Goal: Task Accomplishment & Management: Manage account settings

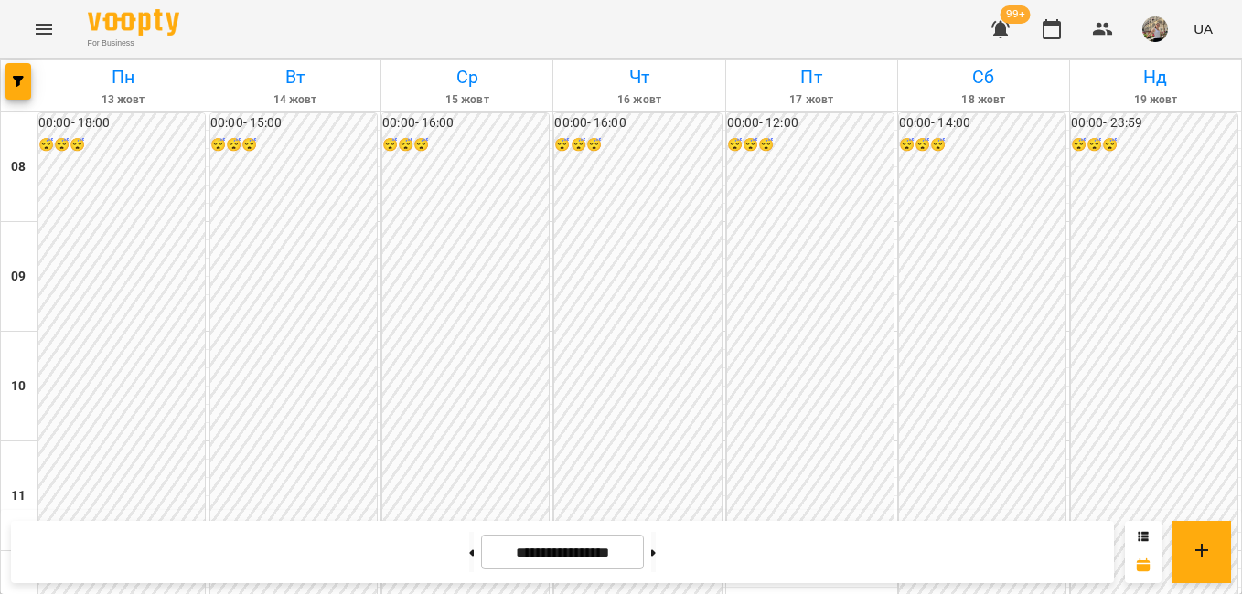
scroll to position [1043, 0]
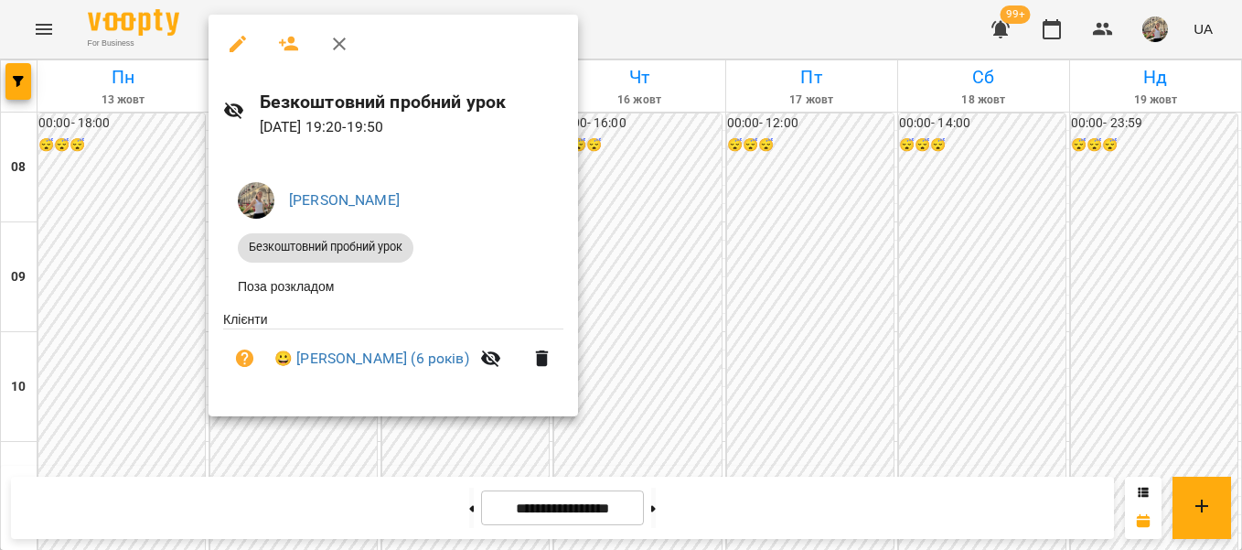
click at [757, 369] on div at bounding box center [621, 275] width 1242 height 550
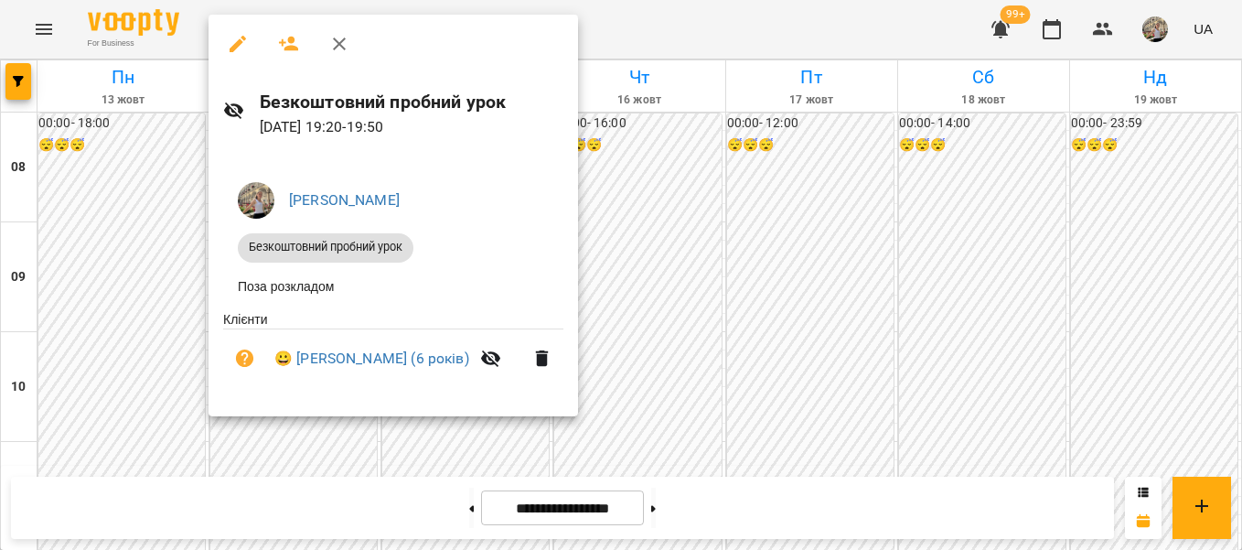
click at [706, 351] on div at bounding box center [621, 275] width 1242 height 550
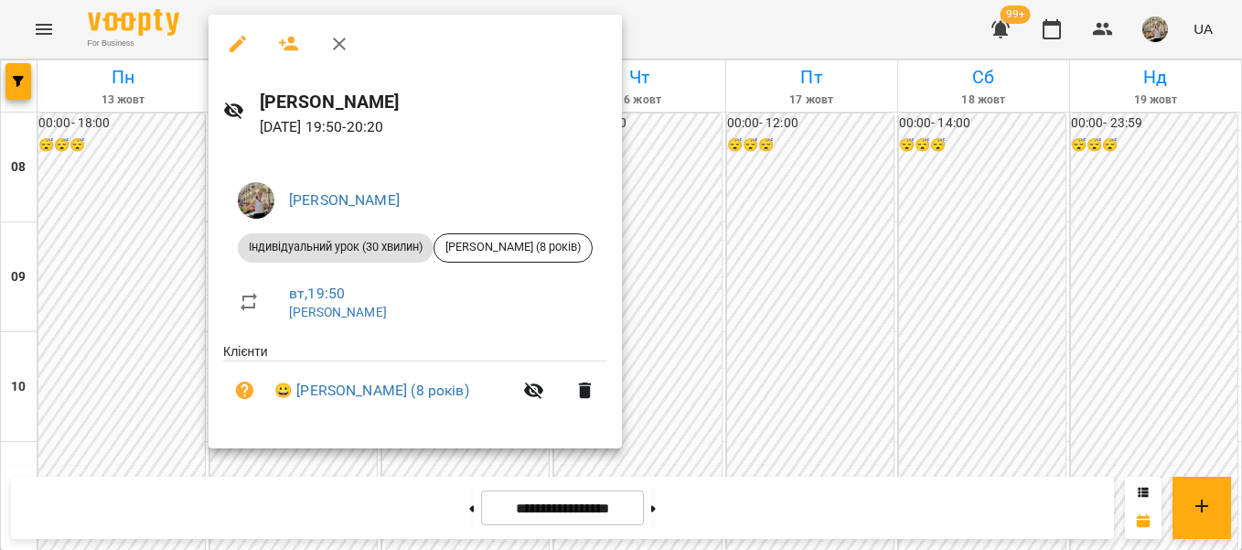
click at [758, 321] on div at bounding box center [621, 275] width 1242 height 550
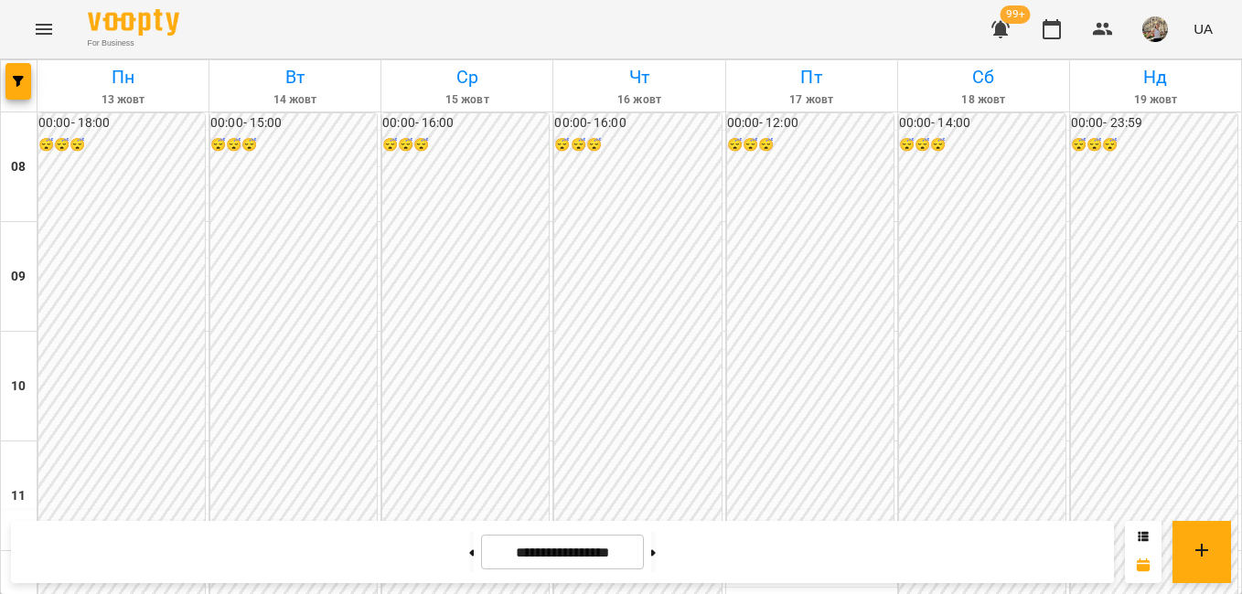
scroll to position [1071, 0]
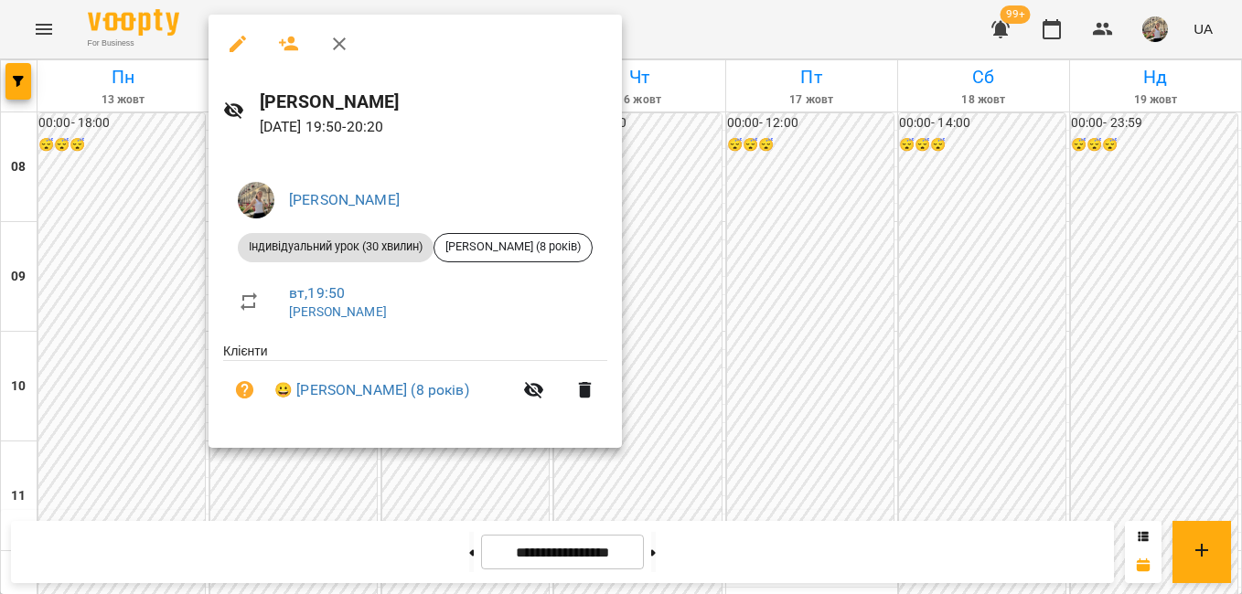
drag, startPoint x: 859, startPoint y: 418, endPoint x: 814, endPoint y: 426, distance: 45.6
click at [859, 418] on div at bounding box center [621, 297] width 1242 height 594
